Goal: Information Seeking & Learning: Learn about a topic

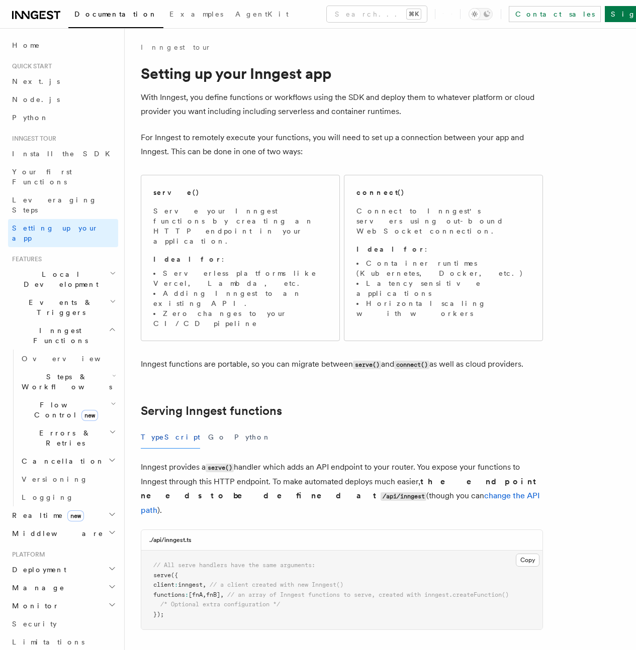
click at [294, 357] on p "Inngest functions are portable, so you can migrate between serve() and connect(…" at bounding box center [342, 364] width 402 height 15
click at [288, 357] on p "Inngest functions are portable, so you can migrate between serve() and connect(…" at bounding box center [342, 364] width 402 height 15
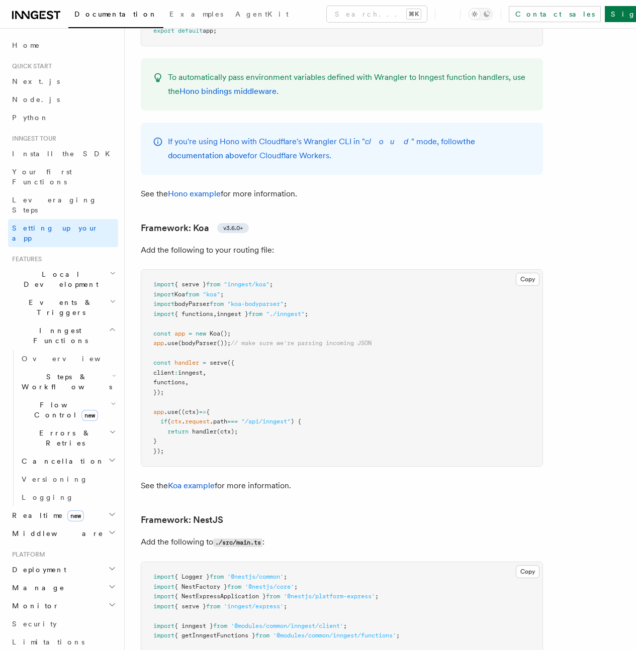
scroll to position [5148, 0]
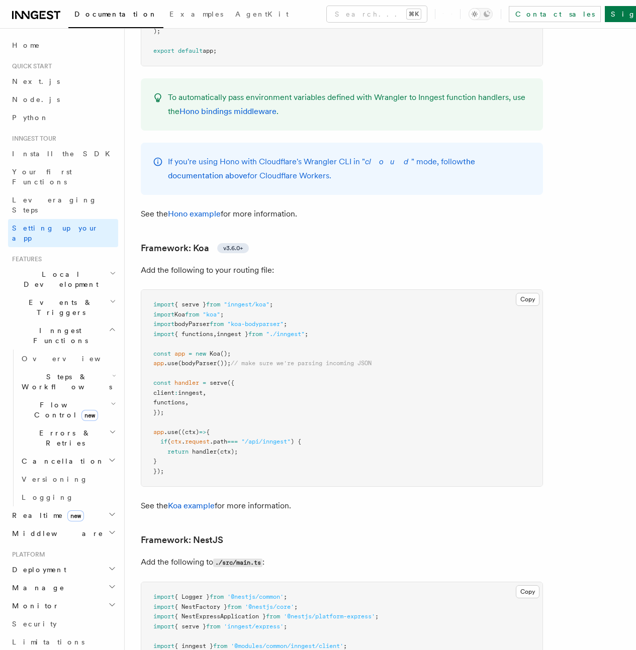
click at [220, 180] on p "If you're using Hono with Cloudflare's Wrangler CLI in " cloud " mode, follow t…" at bounding box center [349, 169] width 363 height 28
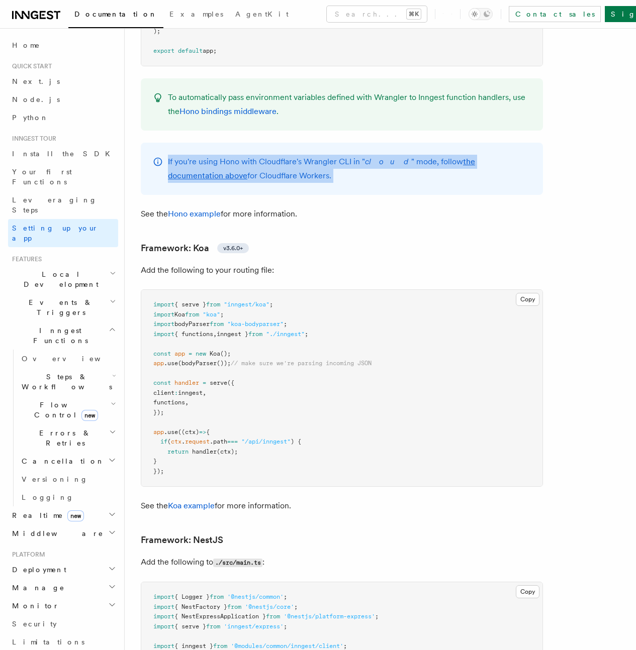
click at [220, 180] on p "If you're using Hono with Cloudflare's Wrangler CLI in " cloud " mode, follow t…" at bounding box center [349, 169] width 363 height 28
click at [291, 183] on p "If you're using Hono with Cloudflare's Wrangler CLI in " cloud " mode, follow t…" at bounding box center [349, 169] width 363 height 28
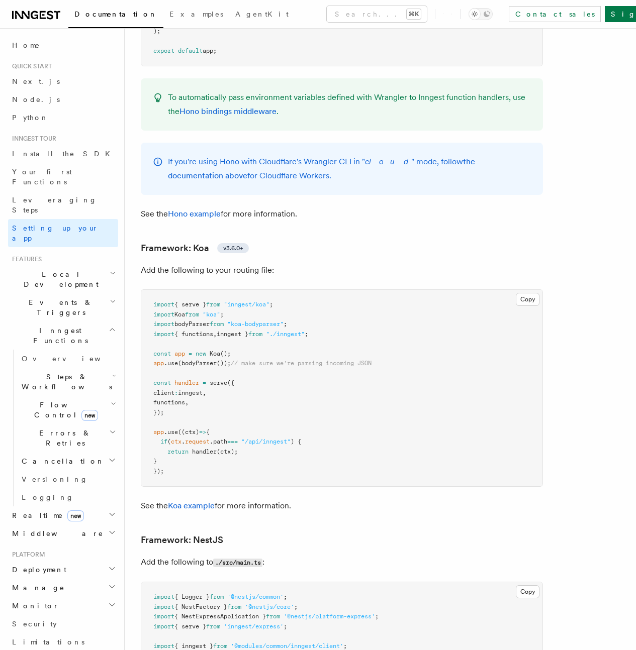
click at [290, 183] on p "If you're using Hono with Cloudflare's Wrangler CLI in " cloud " mode, follow t…" at bounding box center [349, 169] width 363 height 28
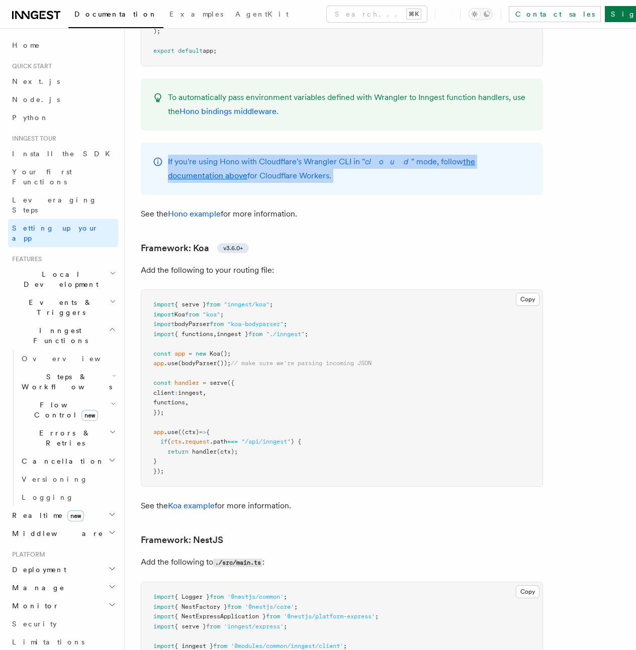
click at [290, 183] on p "If you're using Hono with Cloudflare's Wrangler CLI in " cloud " mode, follow t…" at bounding box center [349, 169] width 363 height 28
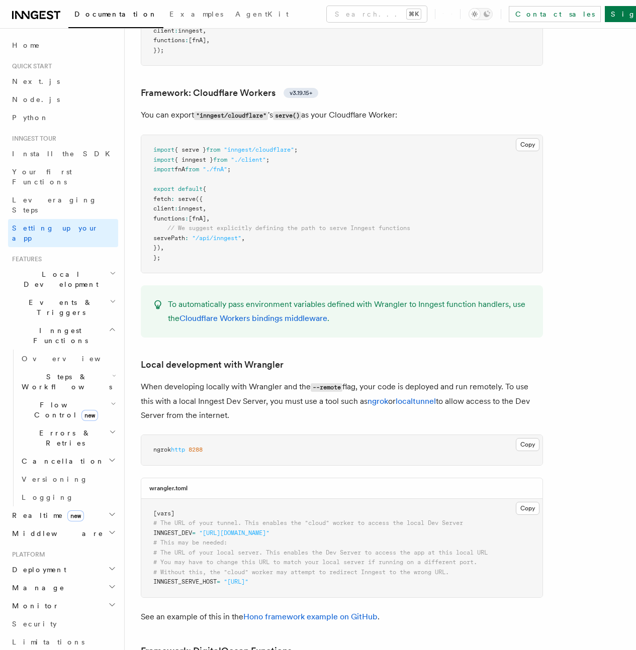
scroll to position [1731, 0]
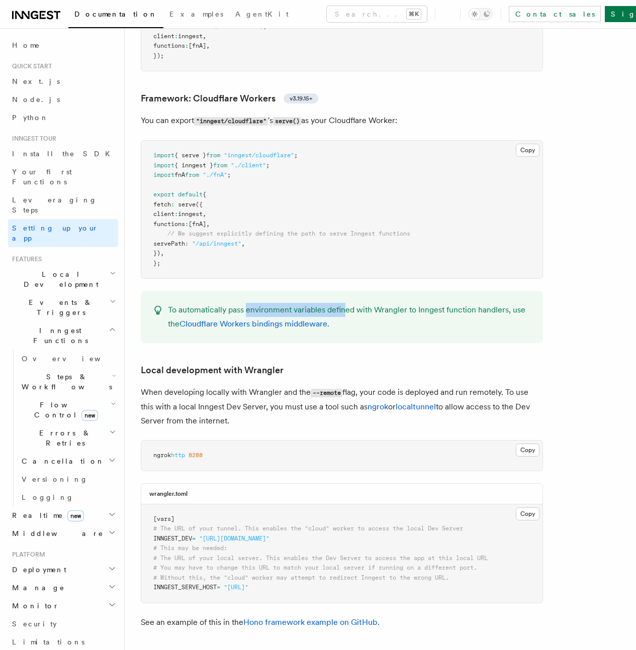
drag, startPoint x: 246, startPoint y: 311, endPoint x: 344, endPoint y: 311, distance: 98.5
click at [344, 311] on p "To automatically pass environment variables defined with Wrangler to Inngest fu…" at bounding box center [349, 317] width 363 height 28
click at [343, 309] on p "To automatically pass environment variables defined with Wrangler to Inngest fu…" at bounding box center [349, 317] width 363 height 28
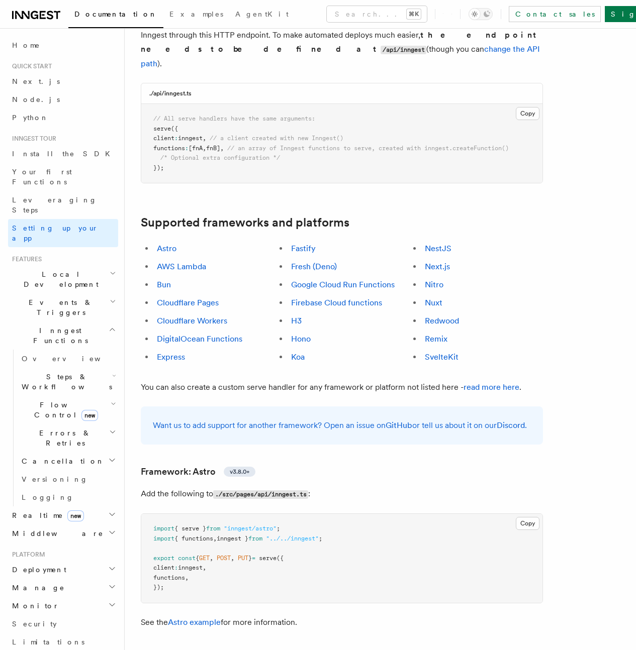
scroll to position [0, 0]
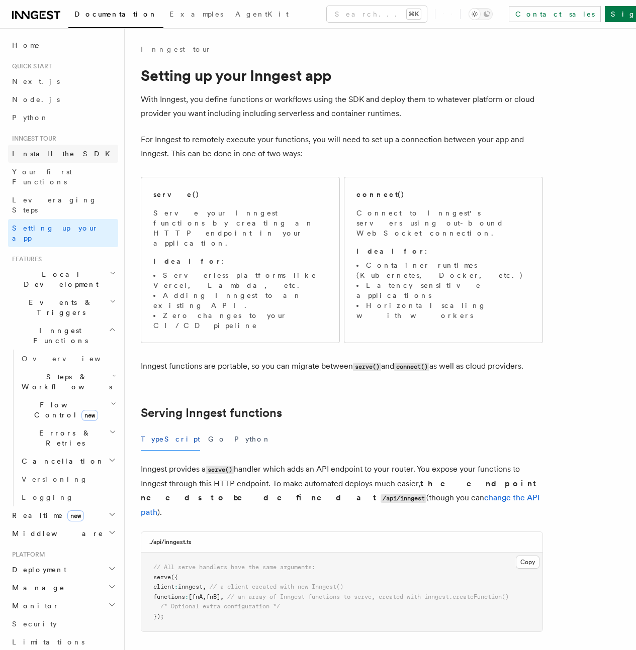
click at [39, 153] on span "Install the SDK" at bounding box center [64, 154] width 104 height 8
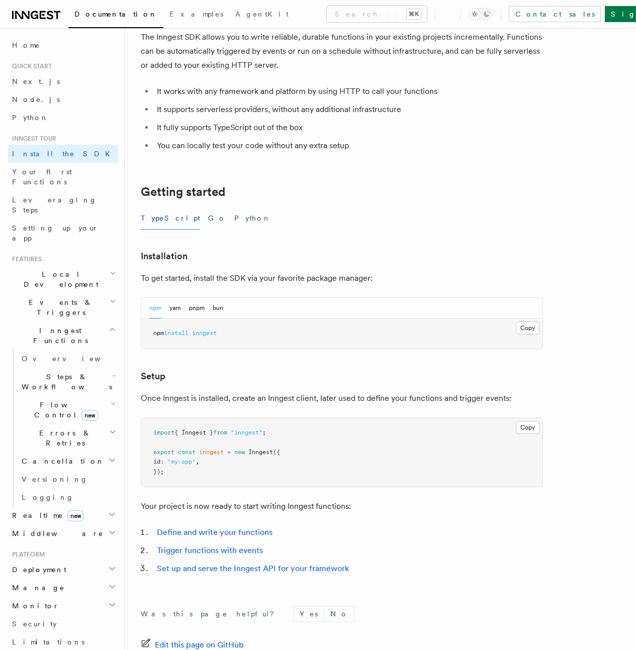
scroll to position [63, 0]
click at [516, 330] on button "Copy Copied" at bounding box center [528, 327] width 24 height 13
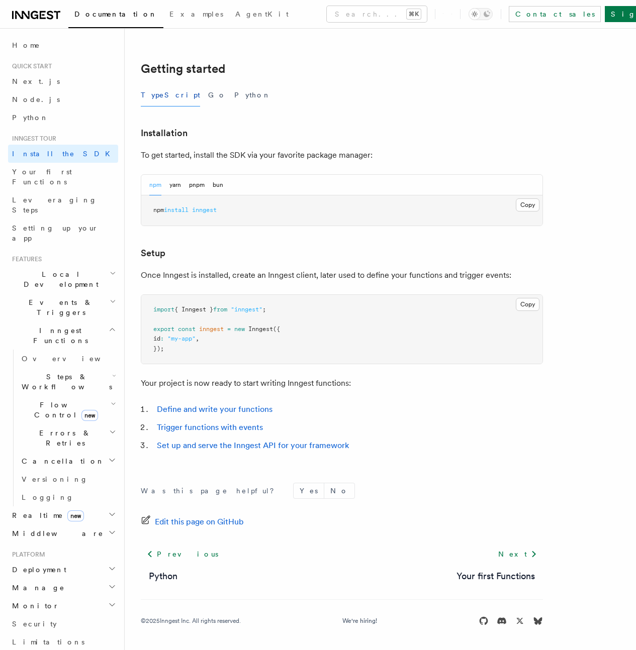
scroll to position [200, 0]
click at [200, 354] on pre "import { Inngest } from "inngest" ; export const inngest = new Inngest ({ id : …" at bounding box center [341, 329] width 401 height 69
drag, startPoint x: 177, startPoint y: 352, endPoint x: 149, endPoint y: 310, distance: 50.9
click at [149, 310] on pre "import { Inngest } from "inngest" ; export const inngest = new Inngest ({ id : …" at bounding box center [341, 329] width 401 height 69
copy code "import { Inngest } from "inngest" ; export const inngest = new Inngest ({ id : …"
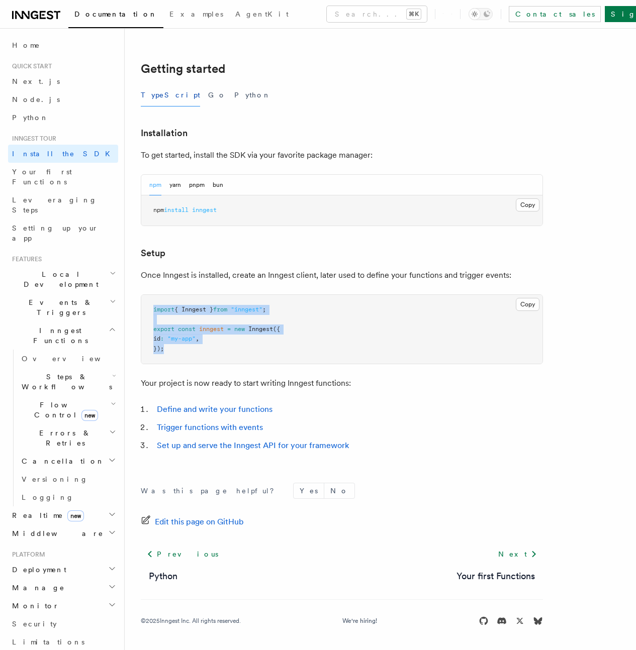
click at [274, 364] on div "Copy Copied import { Inngest } from "inngest" ; export const inngest = new Inng…" at bounding box center [342, 330] width 402 height 70
click at [43, 172] on span "Your first Functions" at bounding box center [42, 177] width 60 height 18
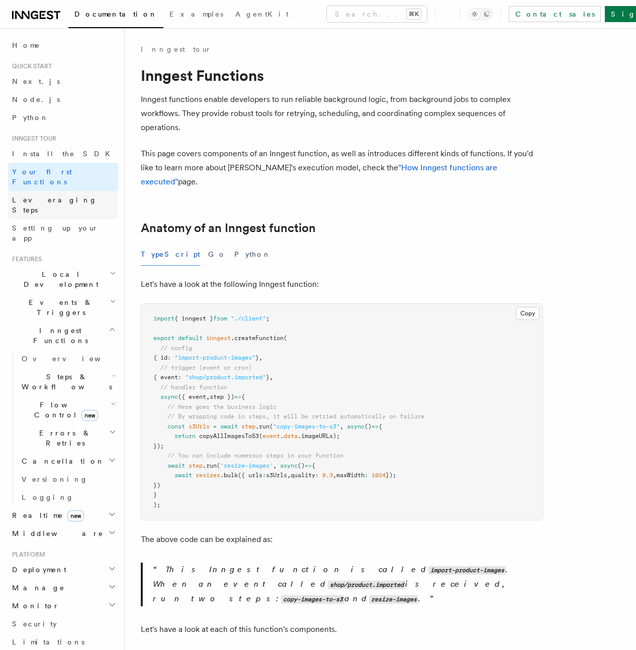
click at [47, 196] on span "Leveraging Steps" at bounding box center [54, 205] width 85 height 18
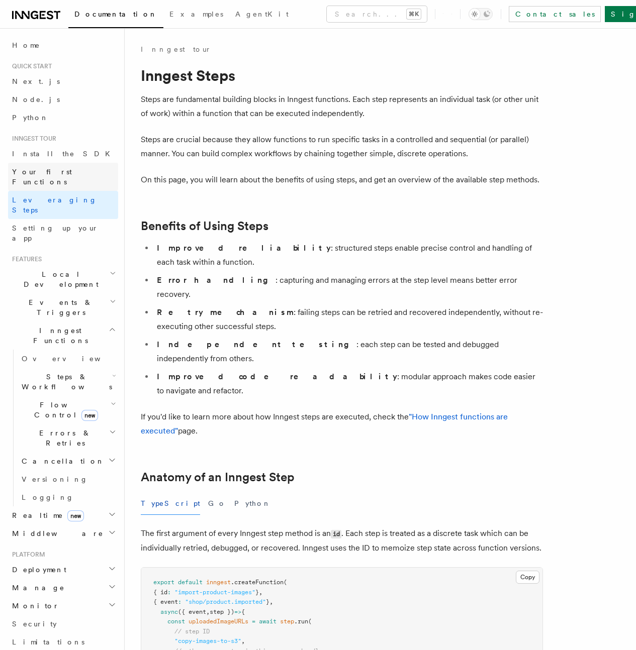
click at [39, 170] on span "Your first Functions" at bounding box center [42, 177] width 60 height 18
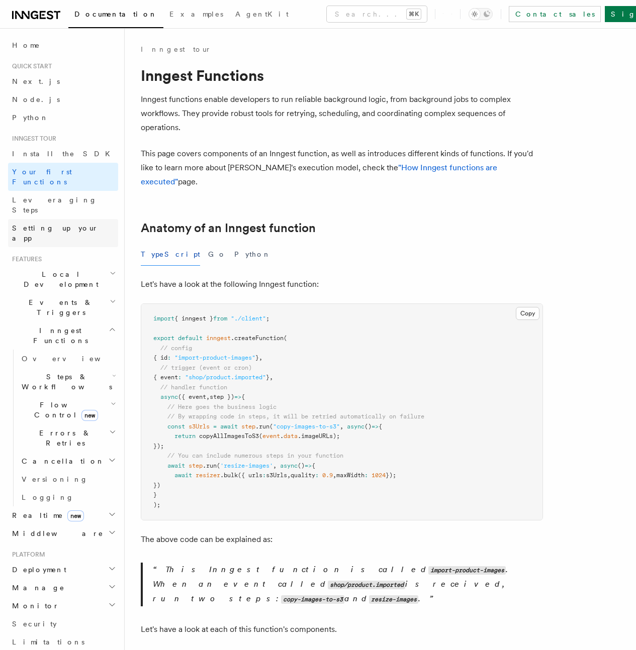
click at [47, 224] on span "Setting up your app" at bounding box center [55, 233] width 86 height 18
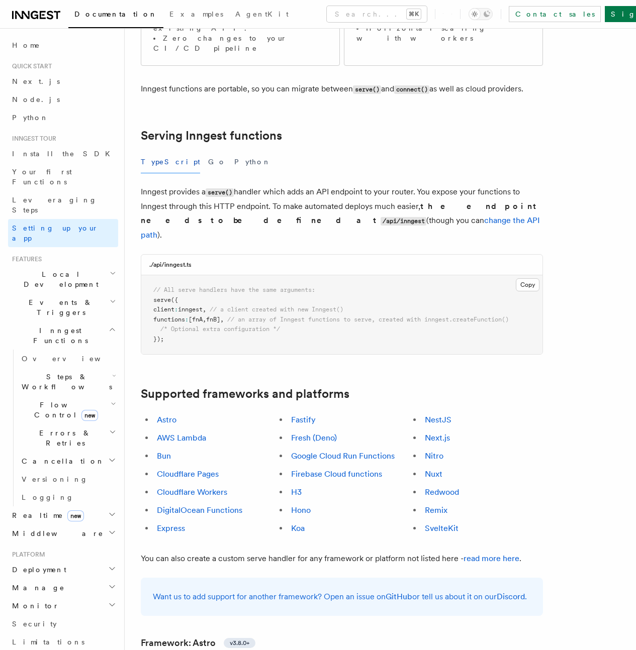
scroll to position [296, 0]
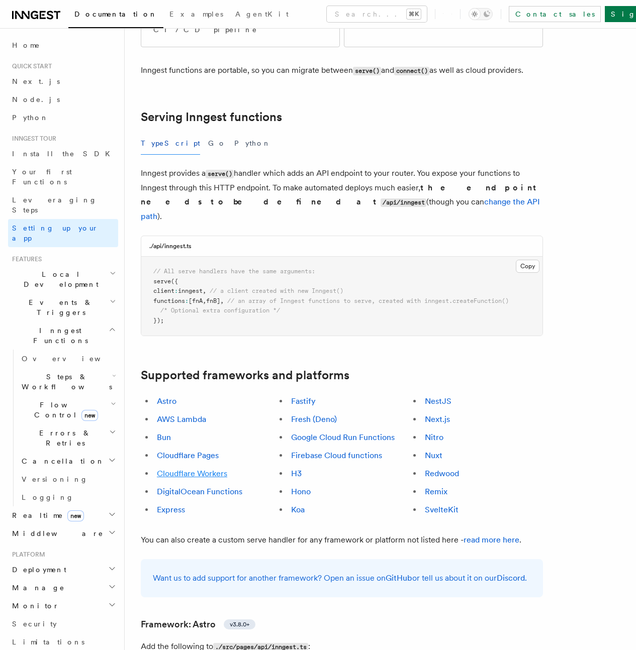
click at [211, 469] on link "Cloudflare Workers" at bounding box center [192, 474] width 70 height 10
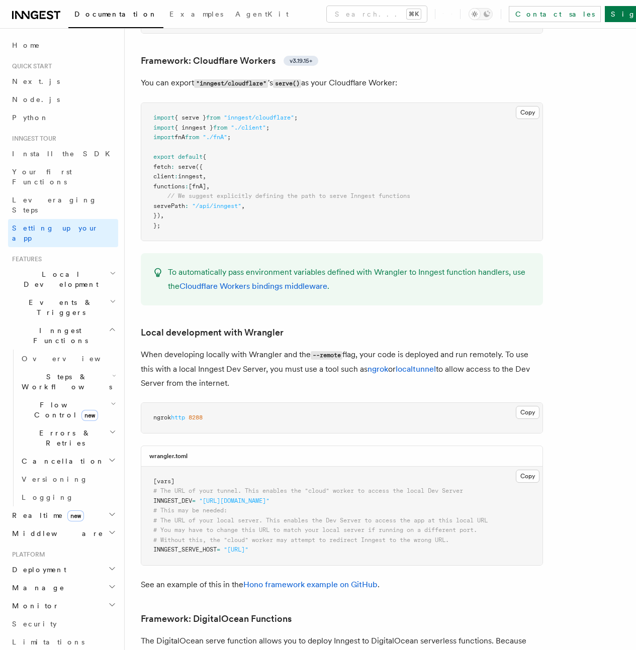
scroll to position [1775, 0]
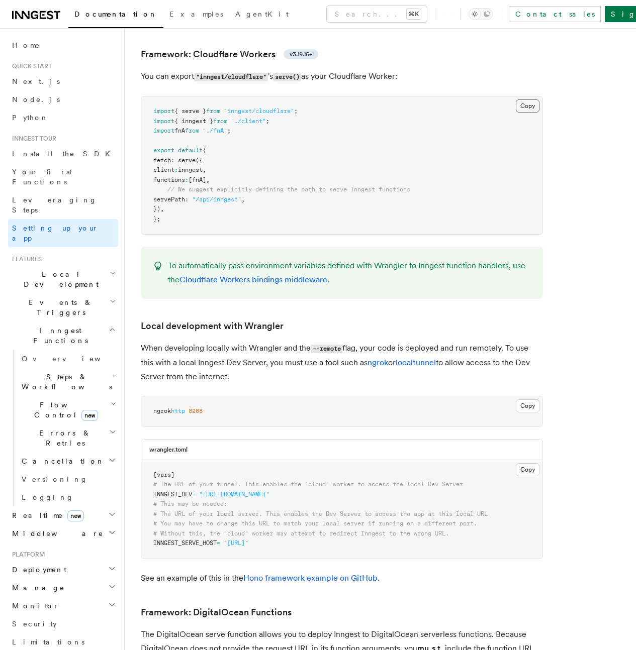
click at [516, 108] on button "Copy Copied" at bounding box center [528, 106] width 24 height 13
click at [239, 84] on p "You can export "inngest/cloudflare" 's serve() as your Cloudflare Worker:" at bounding box center [342, 76] width 402 height 15
click at [278, 110] on span ""inngest/cloudflare"" at bounding box center [259, 111] width 70 height 7
drag, startPoint x: 235, startPoint y: 114, endPoint x: 298, endPoint y: 110, distance: 63.4
click at [294, 110] on span ""inngest/cloudflare"" at bounding box center [259, 111] width 70 height 7
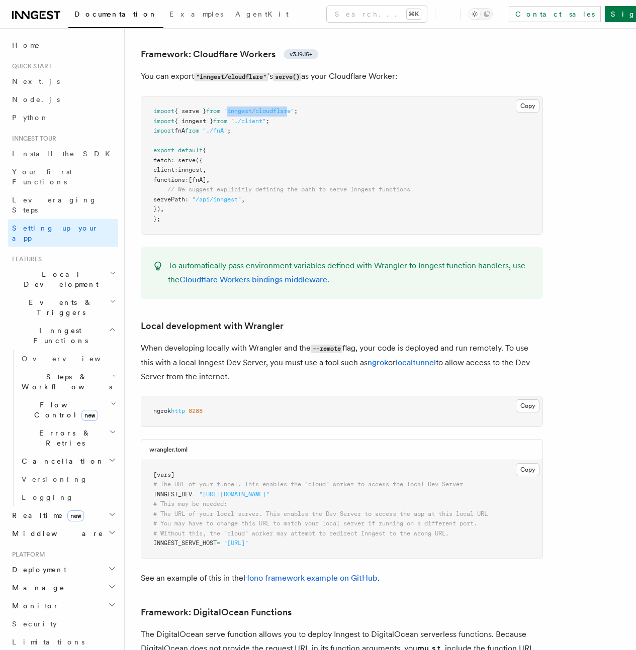
click at [294, 111] on span ""inngest/cloudflare"" at bounding box center [259, 111] width 70 height 7
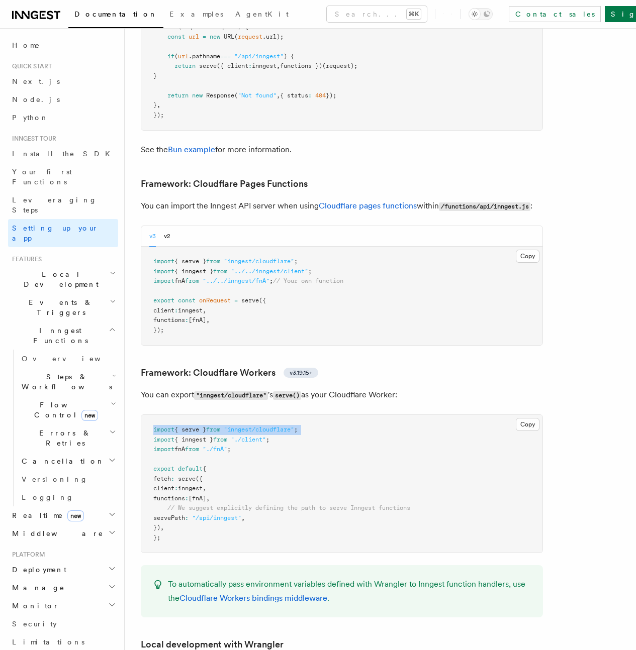
scroll to position [1357, 0]
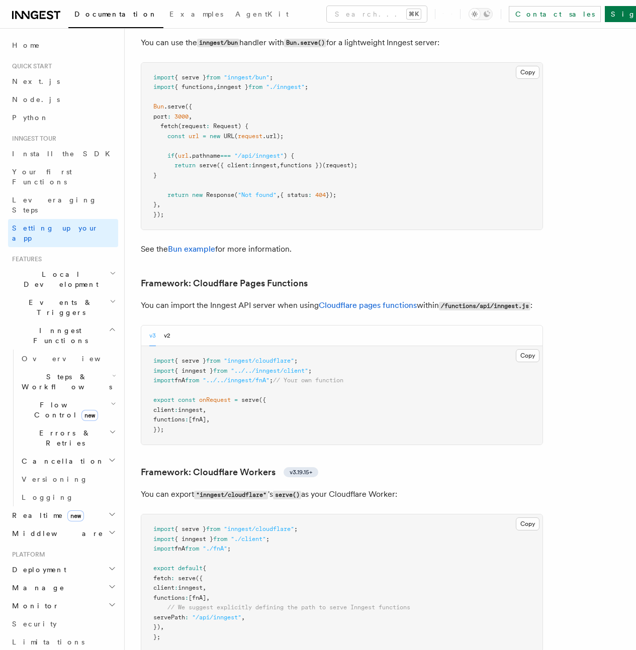
click at [213, 495] on code ""inngest/cloudflare"" at bounding box center [231, 495] width 74 height 9
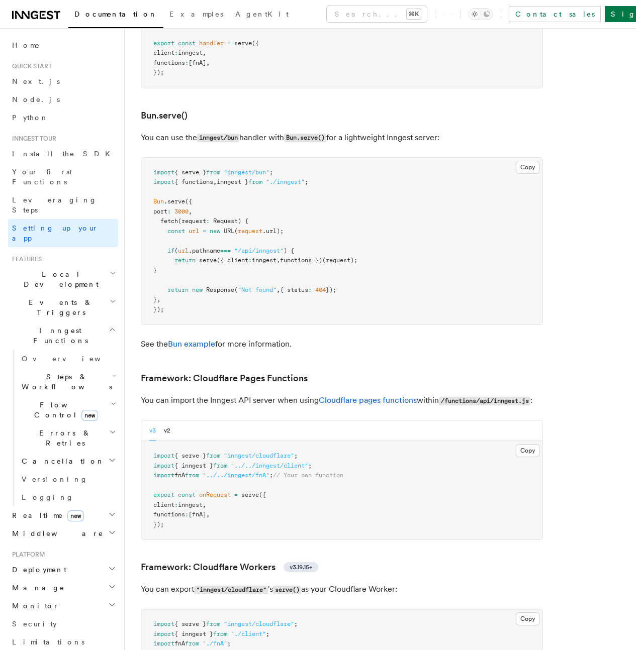
scroll to position [1265, 0]
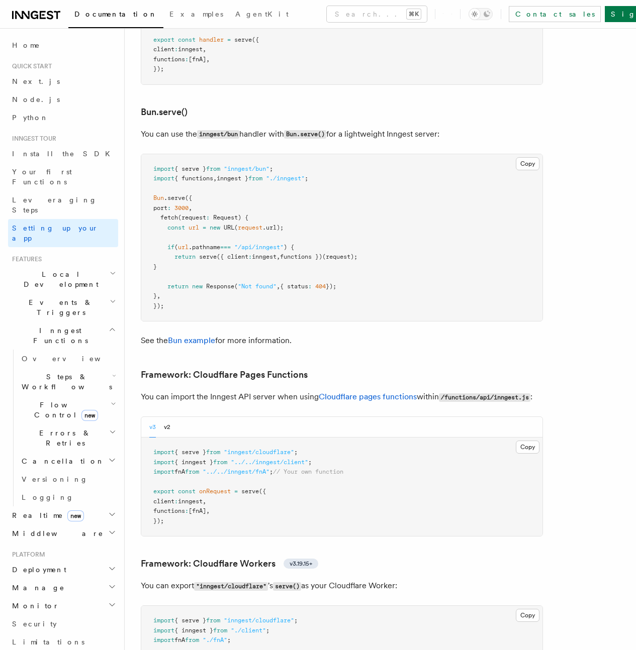
click at [409, 368] on h3 "Framework: Cloudflare Pages Functions" at bounding box center [342, 375] width 402 height 14
click at [247, 504] on pre "import { serve } from "inngest/cloudflare" ; import { inngest } from "../../inn…" at bounding box center [341, 487] width 401 height 99
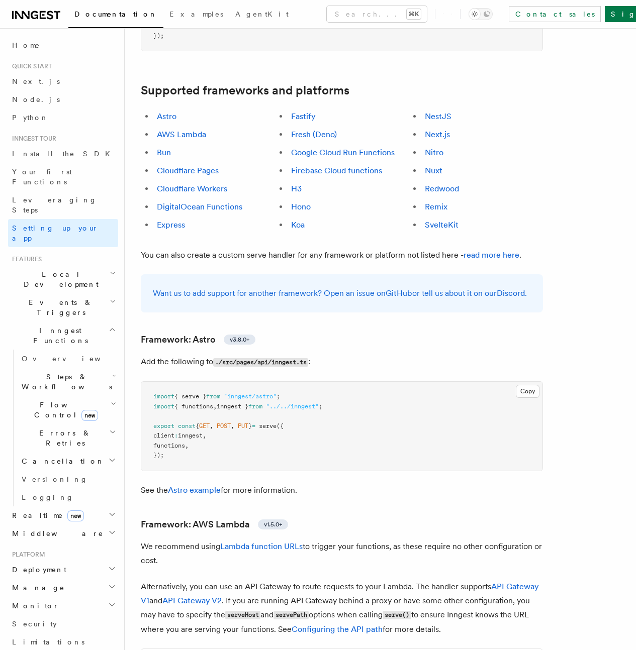
scroll to position [575, 0]
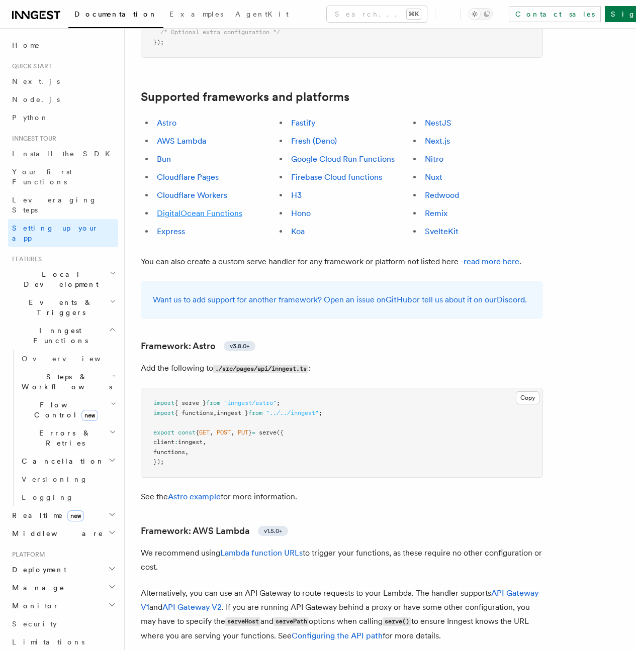
click at [181, 209] on link "DigitalOcean Functions" at bounding box center [199, 214] width 85 height 10
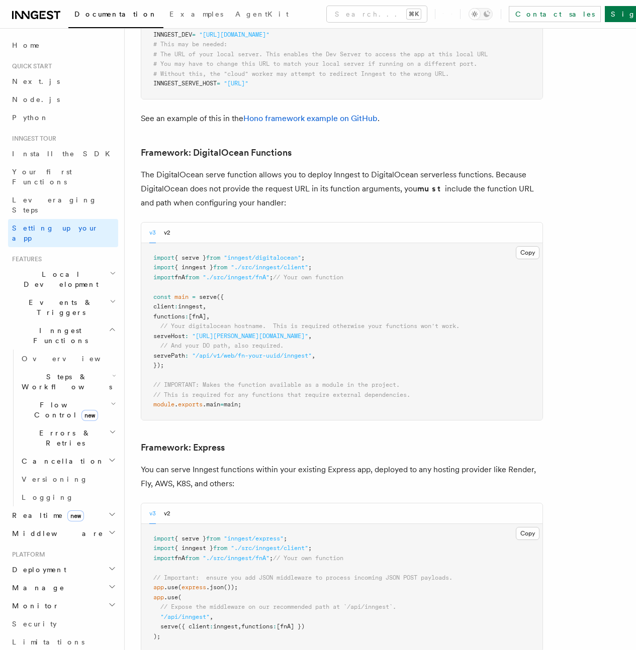
scroll to position [2334, 0]
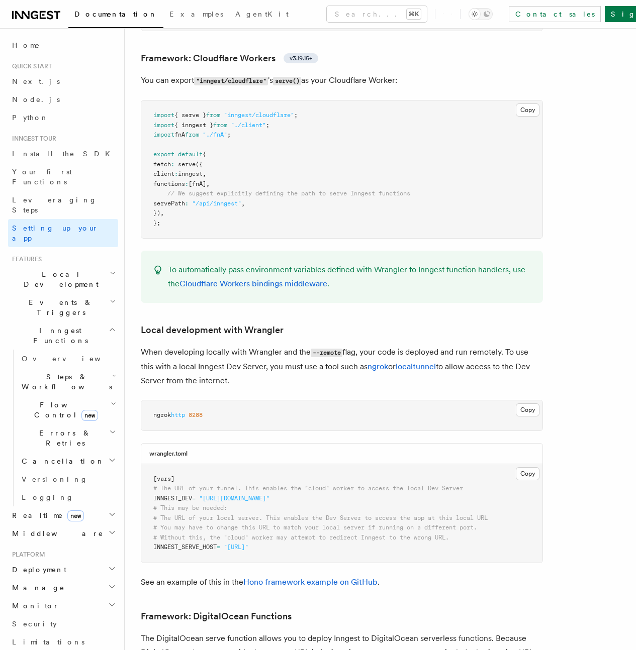
scroll to position [1769, 0]
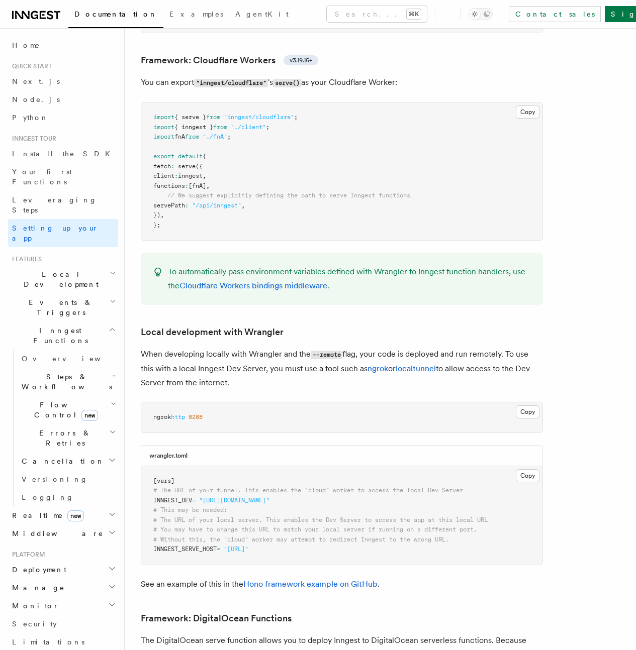
click at [70, 294] on h2 "Events & Triggers" at bounding box center [63, 308] width 110 height 28
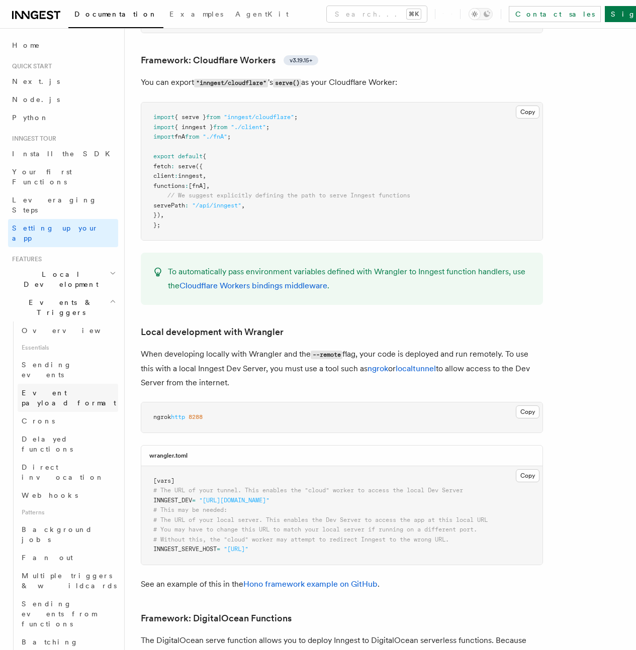
click at [48, 389] on span "Event payload format" at bounding box center [69, 398] width 94 height 18
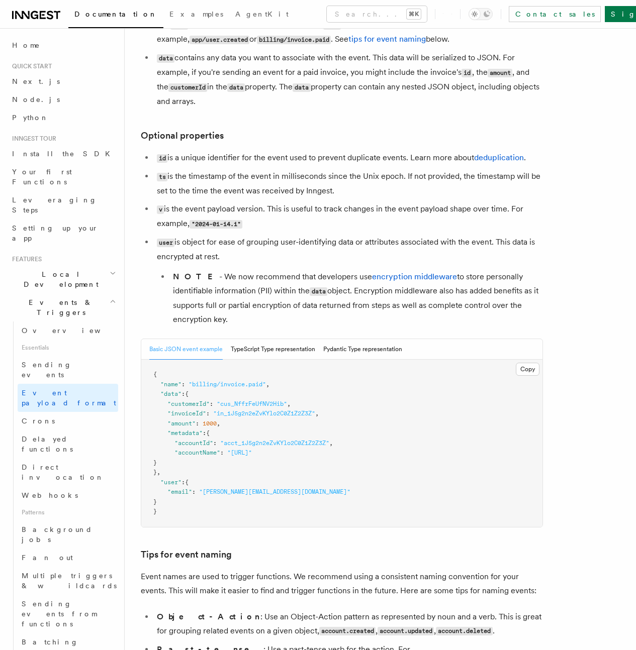
scroll to position [187, 0]
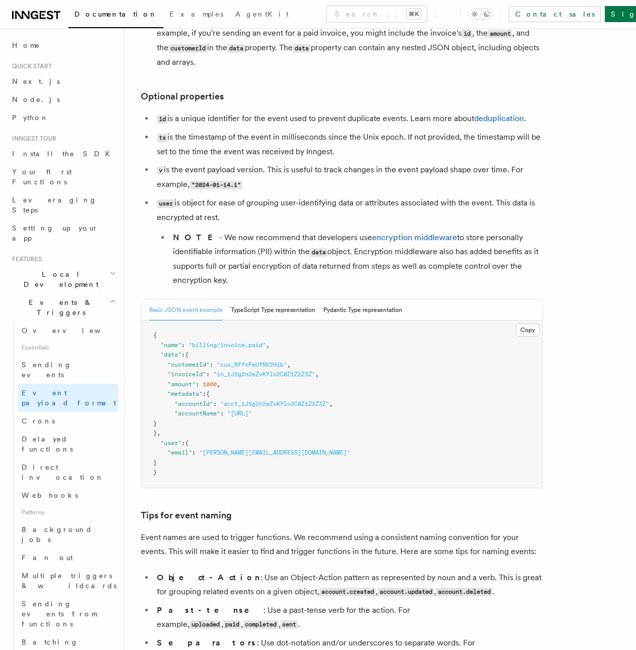
click at [200, 185] on li "v is the event payload version. This is useful to track changes in the event pa…" at bounding box center [348, 177] width 389 height 29
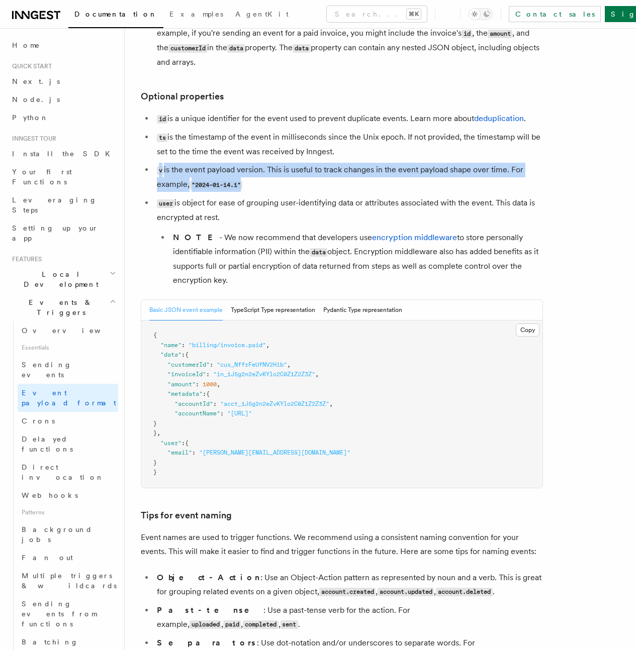
click at [200, 185] on li "v is the event payload version. This is useful to track changes in the event pa…" at bounding box center [348, 177] width 389 height 29
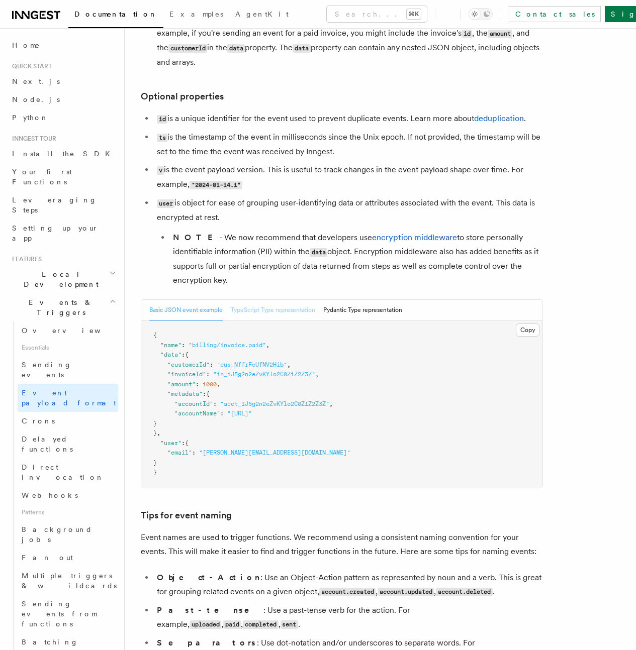
click at [286, 321] on button "TypeScript Type representation" at bounding box center [273, 310] width 84 height 21
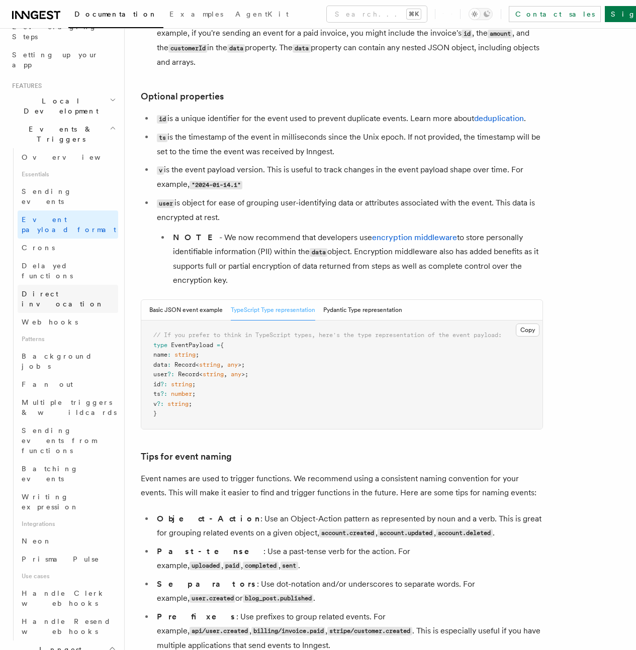
scroll to position [176, 0]
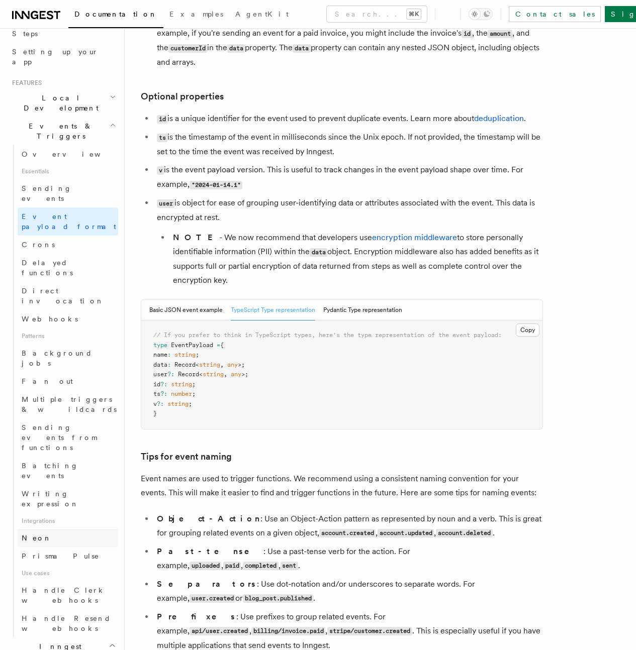
click at [61, 529] on link "Neon" at bounding box center [68, 538] width 101 height 18
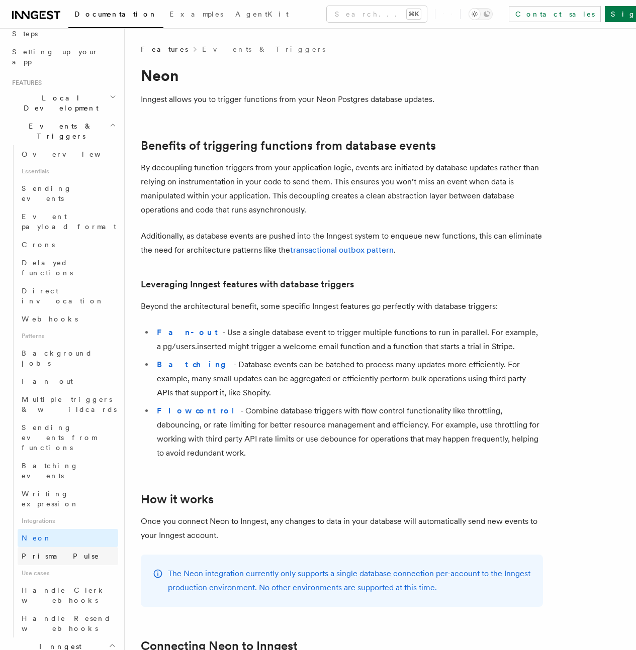
click at [69, 547] on link "Prisma Pulse" at bounding box center [68, 556] width 101 height 18
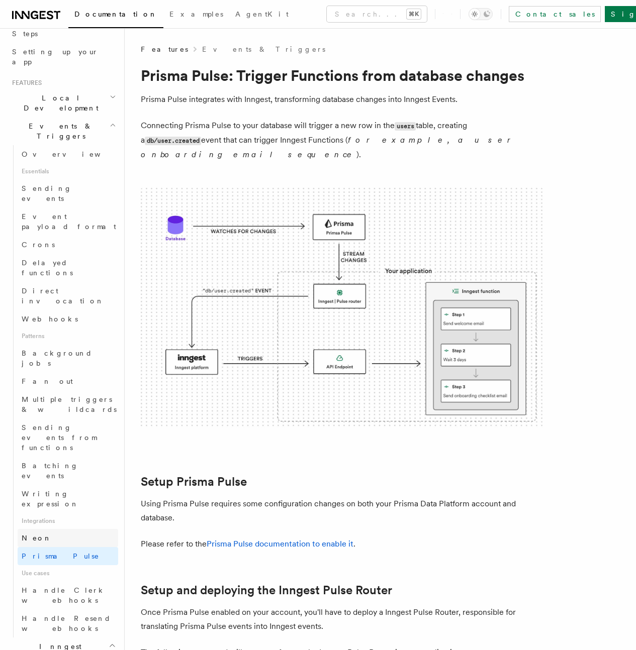
click at [31, 534] on span "Neon" at bounding box center [37, 538] width 30 height 8
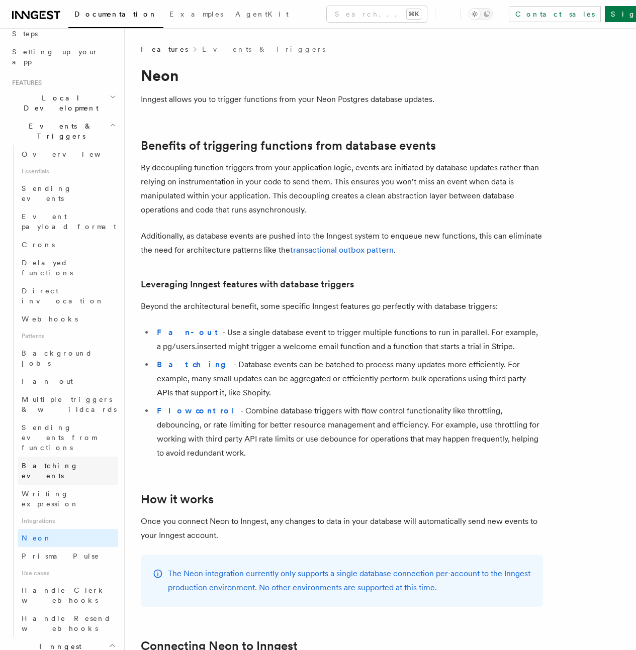
click at [59, 457] on link "Batching events" at bounding box center [68, 471] width 101 height 28
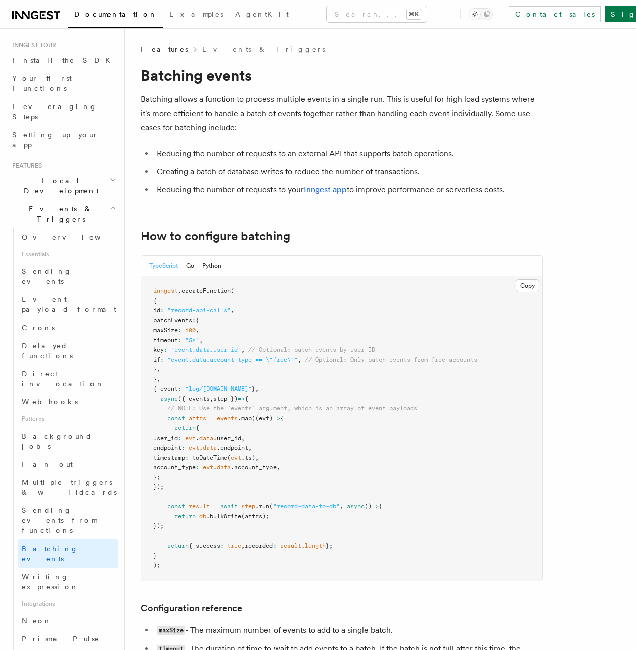
scroll to position [45, 0]
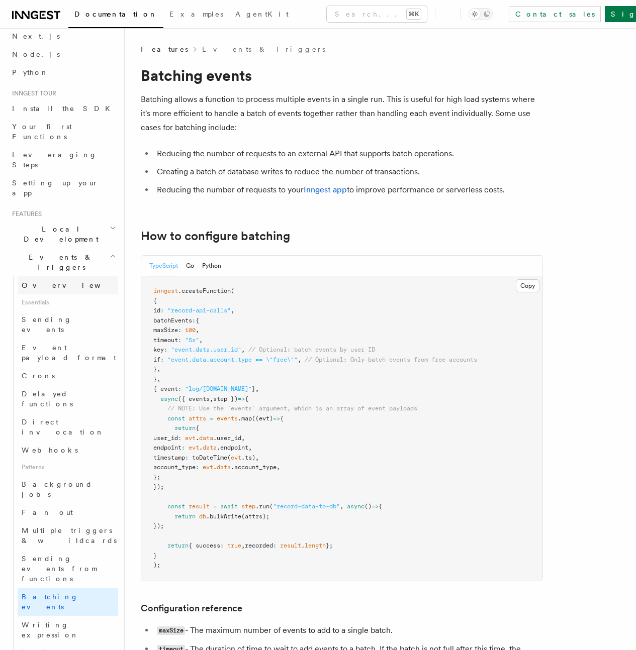
click at [46, 281] on span "Overview" at bounding box center [74, 285] width 104 height 8
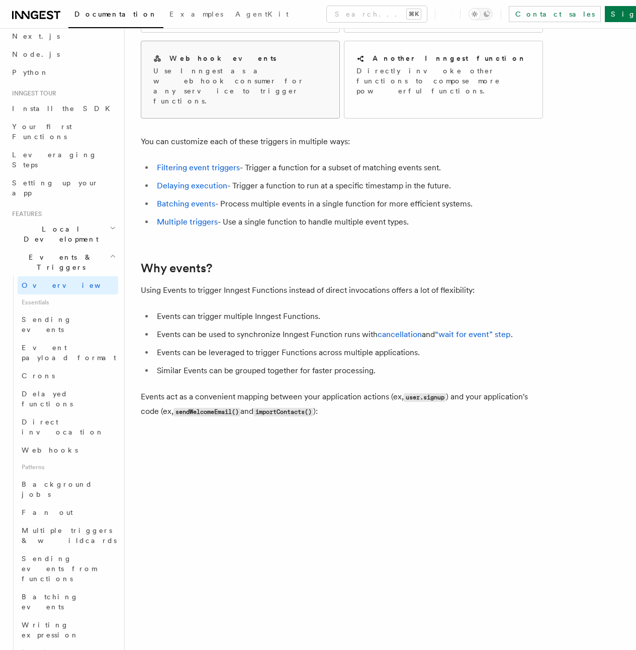
scroll to position [166, 0]
